Goal: Use online tool/utility: Utilize a website feature to perform a specific function

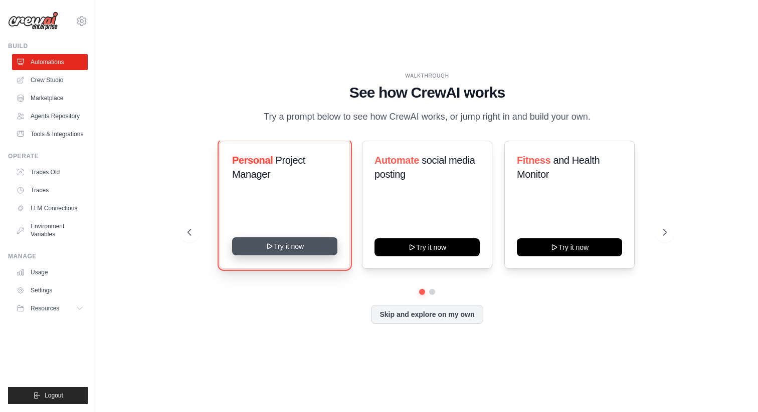
click at [297, 250] on button "Try it now" at bounding box center [284, 246] width 105 height 18
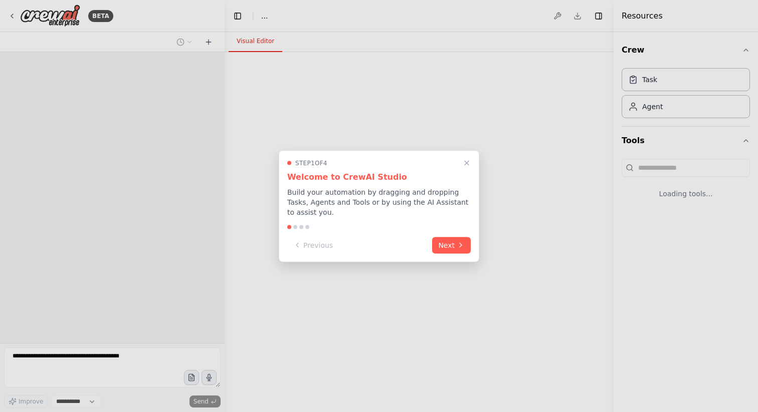
select select "****"
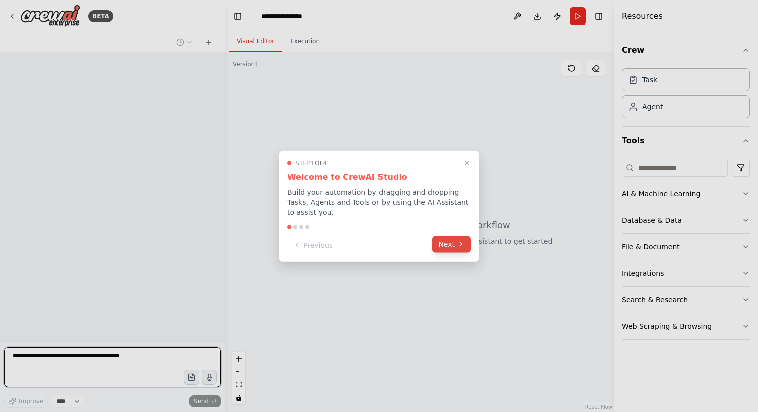
click at [449, 247] on button "Next" at bounding box center [451, 244] width 39 height 17
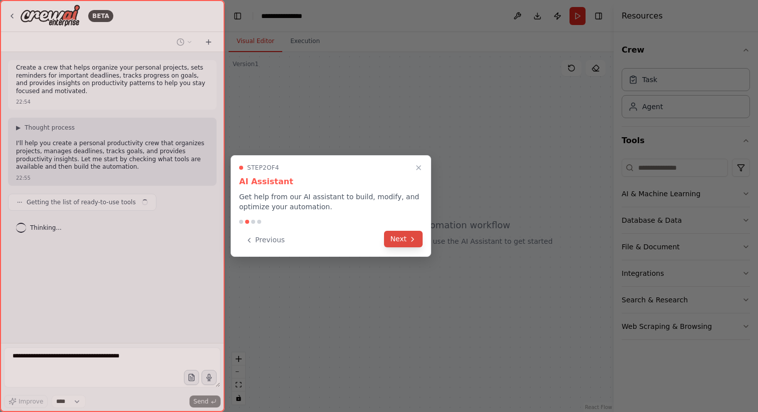
click at [416, 237] on button "Next" at bounding box center [403, 239] width 39 height 17
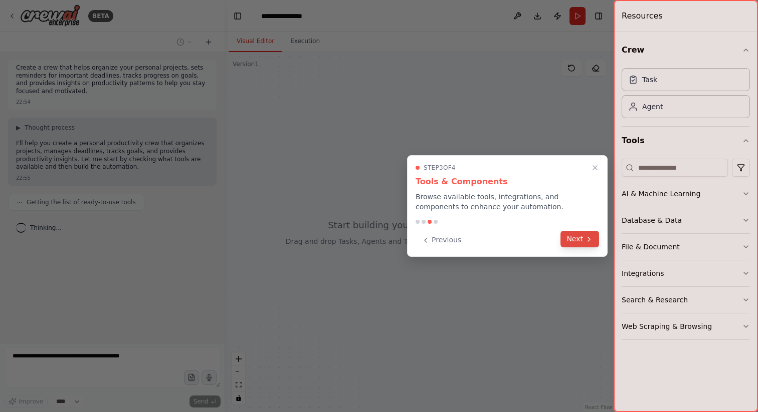
click at [578, 242] on button "Next" at bounding box center [579, 239] width 39 height 17
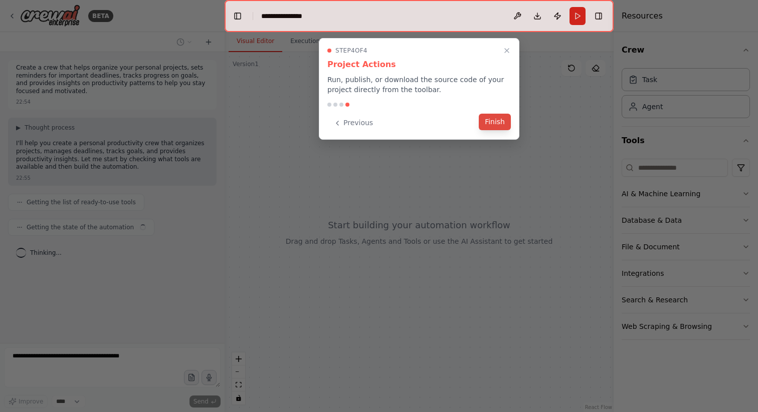
click at [498, 122] on button "Finish" at bounding box center [495, 122] width 32 height 17
